Goal: Learn about a topic

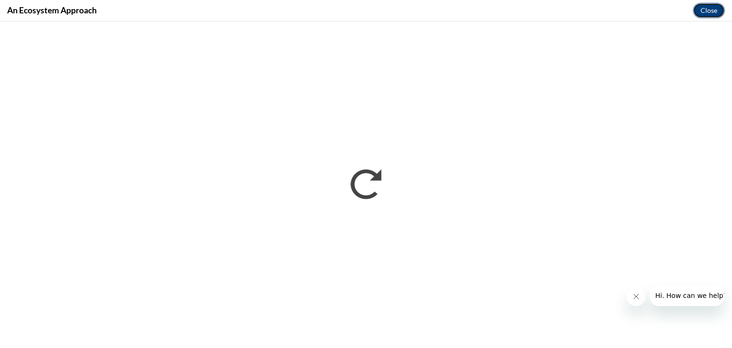
click at [703, 17] on button "Close" at bounding box center [709, 10] width 32 height 15
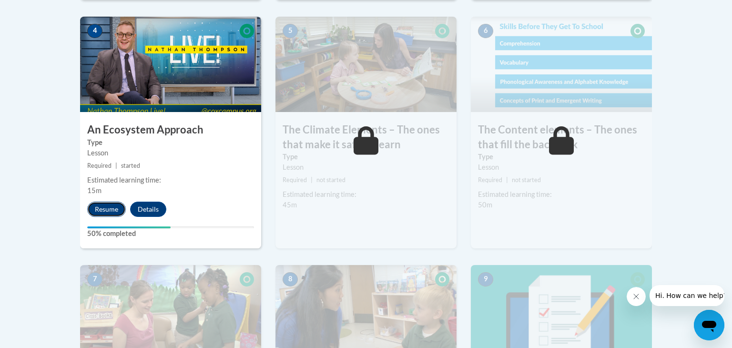
click at [106, 209] on button "Resume" at bounding box center [106, 209] width 39 height 15
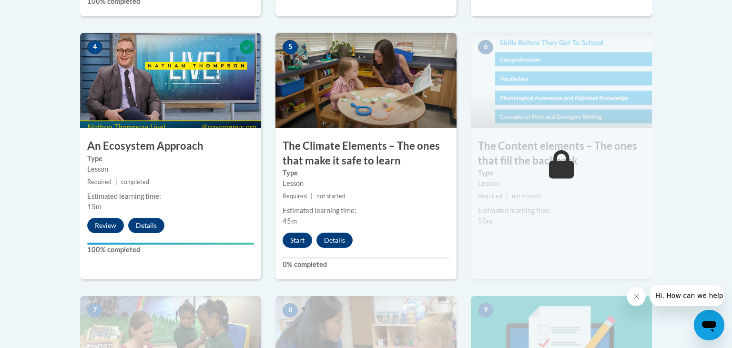
scroll to position [571, 0]
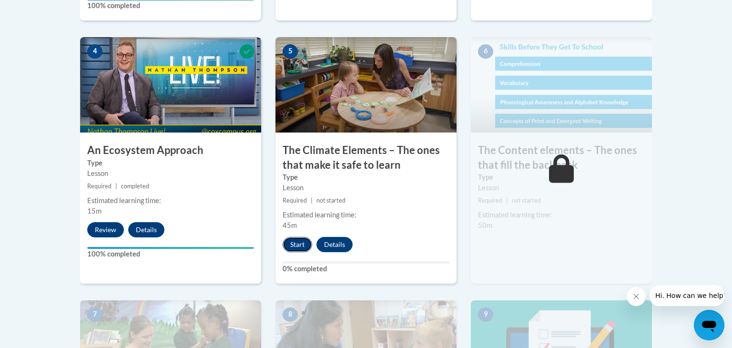
click at [296, 242] on button "Start" at bounding box center [298, 244] width 30 height 15
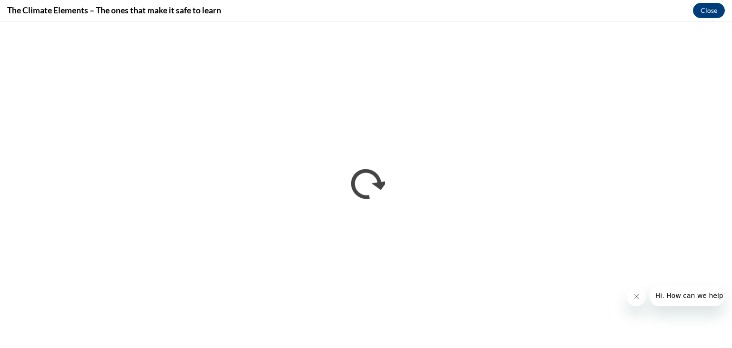
scroll to position [0, 0]
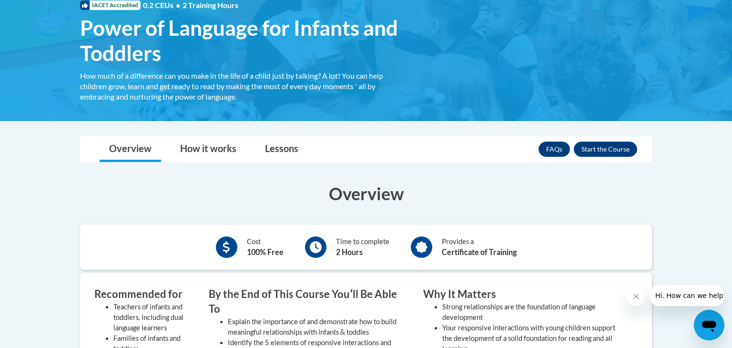
scroll to position [152, 0]
